Goal: Task Accomplishment & Management: Manage account settings

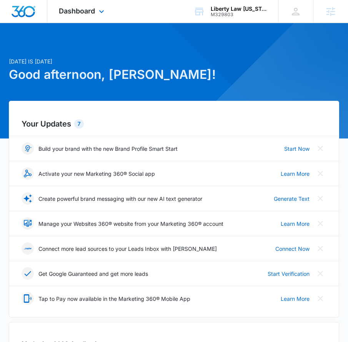
click at [96, 17] on div "Dashboard Apps Reputation Websites Forms CRM Email Social Content Ads Intellige…" at bounding box center [82, 11] width 70 height 23
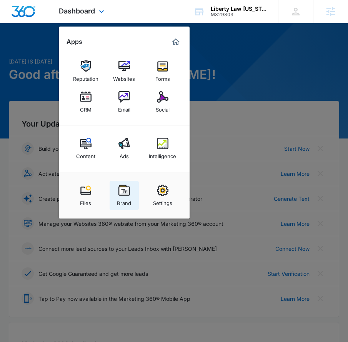
click at [121, 190] on img at bounding box center [124, 190] width 12 height 12
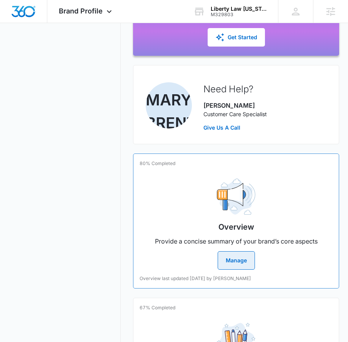
scroll to position [171, 0]
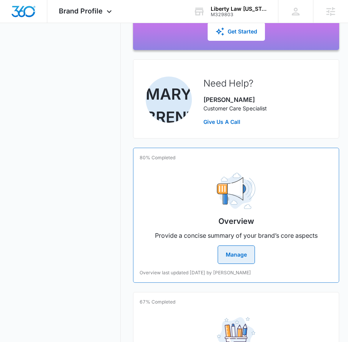
click at [194, 204] on div "Overview Provide a concise summary of your brand’s core aspects Manage" at bounding box center [236, 214] width 193 height 97
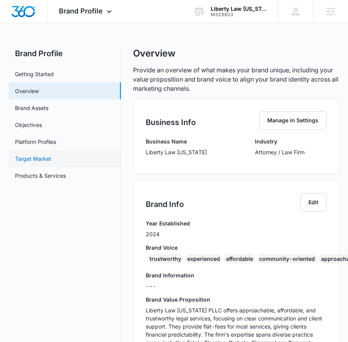
click at [50, 160] on link "Target Market" at bounding box center [33, 158] width 36 height 8
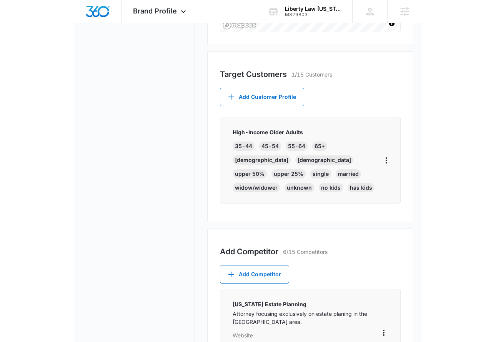
scroll to position [298, 0]
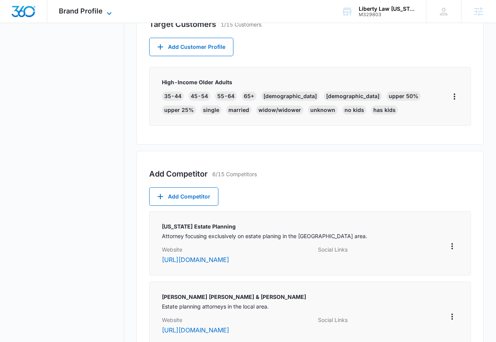
click at [97, 13] on span "Brand Profile" at bounding box center [81, 11] width 44 height 8
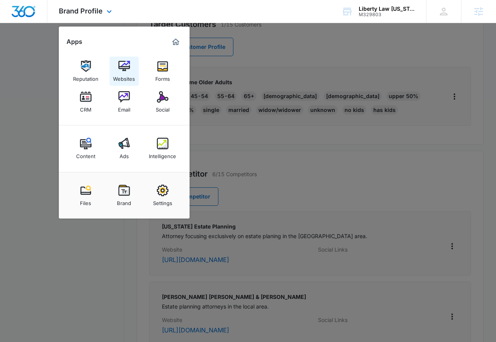
click at [132, 59] on link "Websites" at bounding box center [124, 70] width 29 height 29
